Goal: Obtain resource: Obtain resource

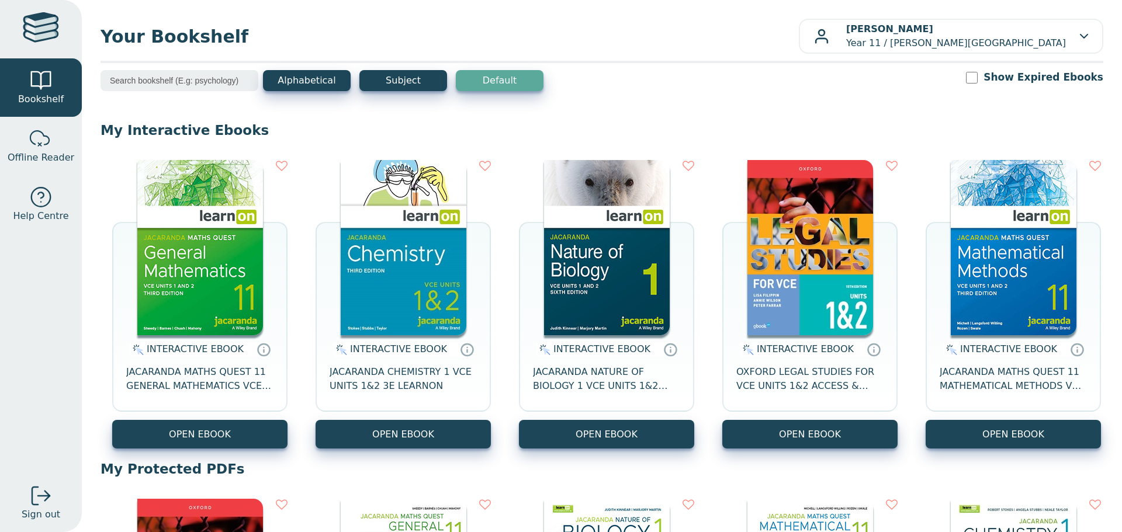
scroll to position [409, 0]
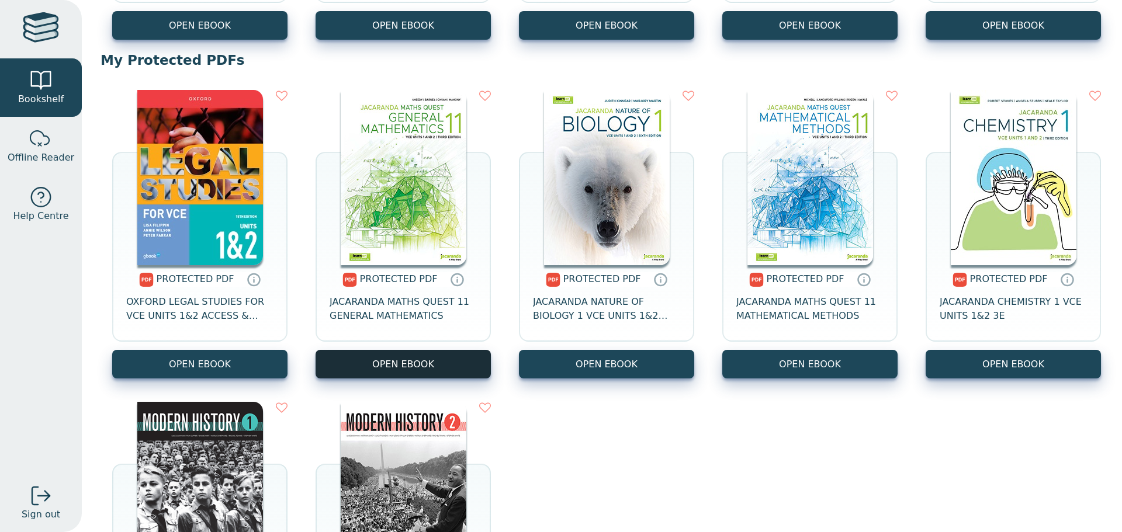
click at [444, 365] on link "OPEN EBOOK" at bounding box center [403, 364] width 175 height 29
click at [425, 355] on link "OPEN EBOOK" at bounding box center [403, 364] width 175 height 29
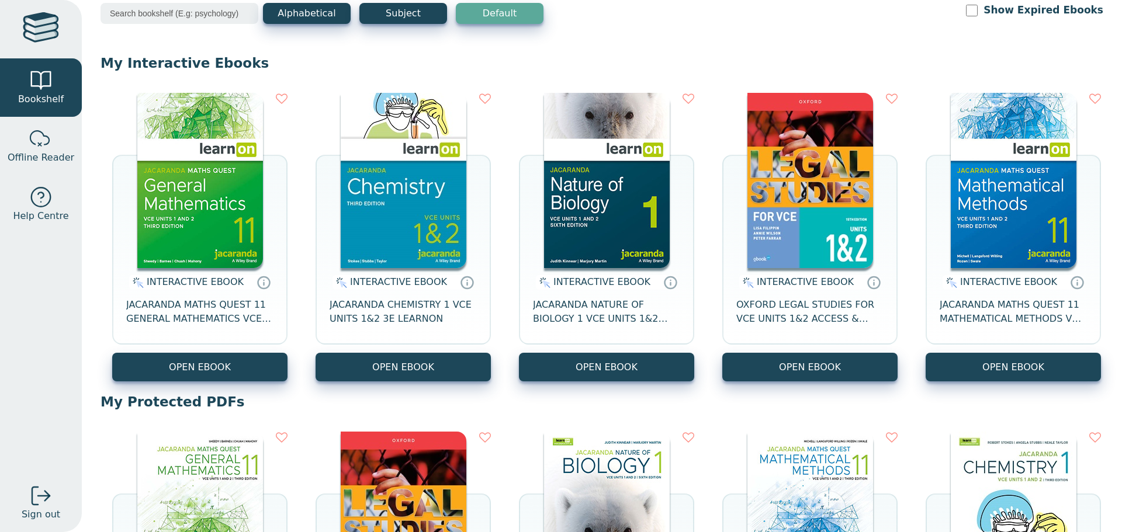
scroll to position [351, 0]
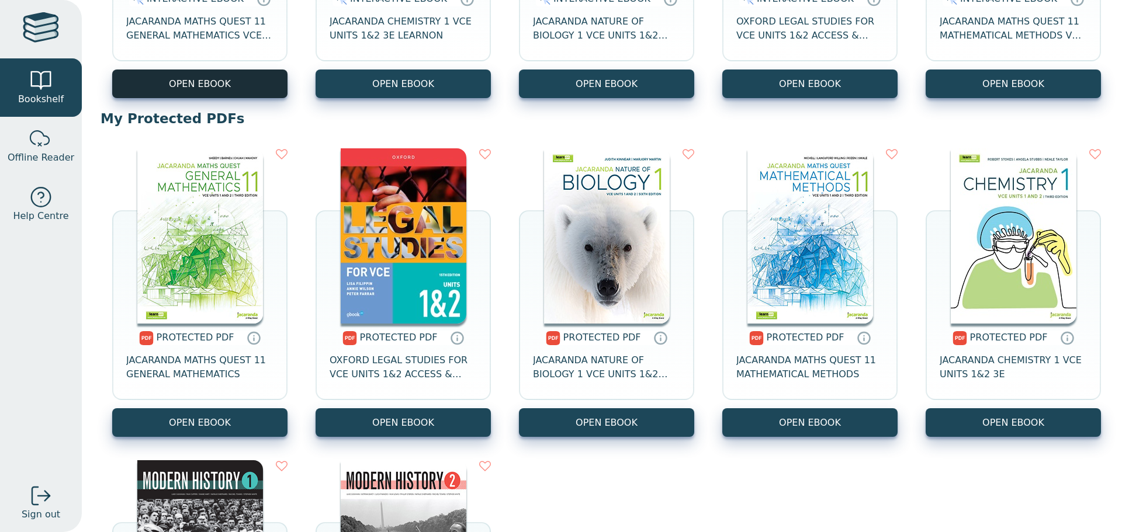
click at [216, 92] on button "OPEN EBOOK" at bounding box center [199, 84] width 175 height 29
